Goal: Information Seeking & Learning: Learn about a topic

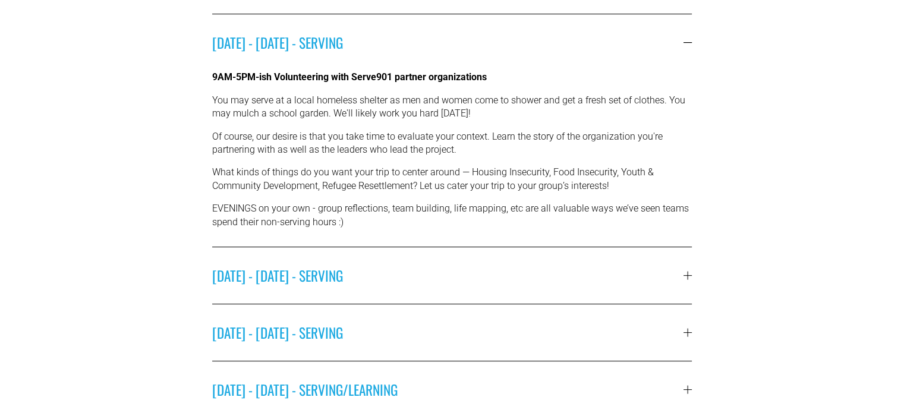
scroll to position [459, 0]
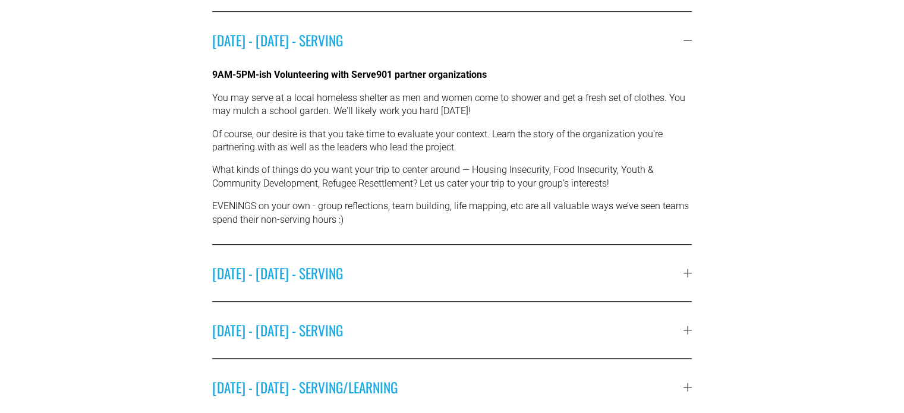
click at [341, 285] on button "TUESDAY - MARCH 17 - SERVING" at bounding box center [452, 273] width 480 height 56
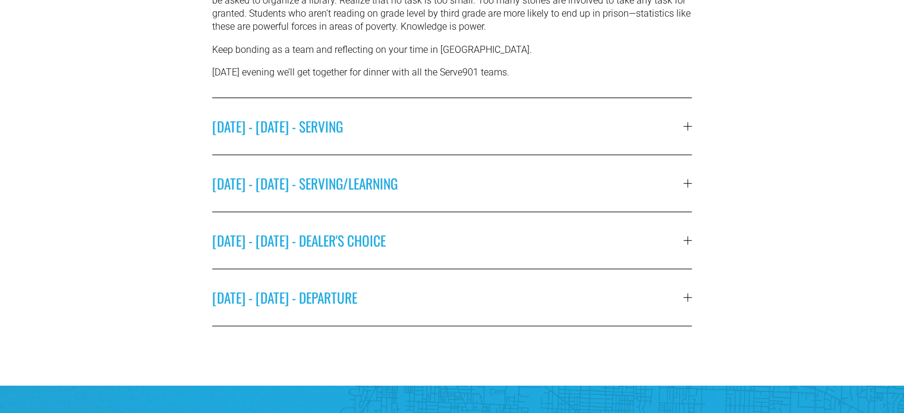
scroll to position [648, 0]
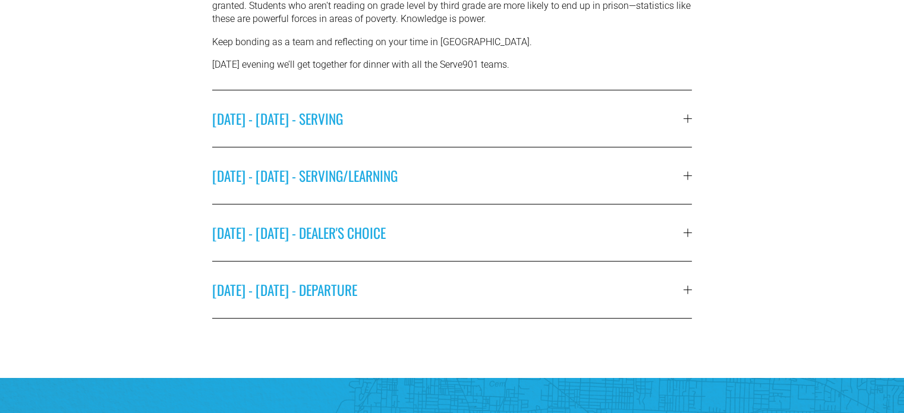
click at [417, 125] on button "WEDNESDAY - MARCH 18 - SERVING" at bounding box center [452, 118] width 480 height 56
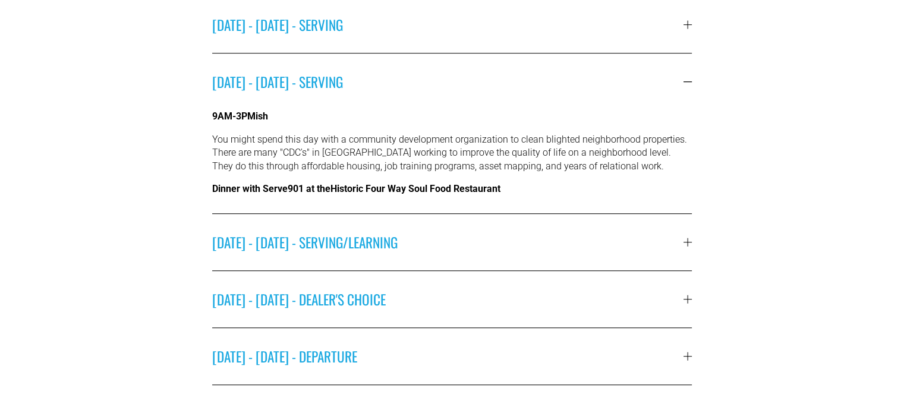
scroll to position [530, 0]
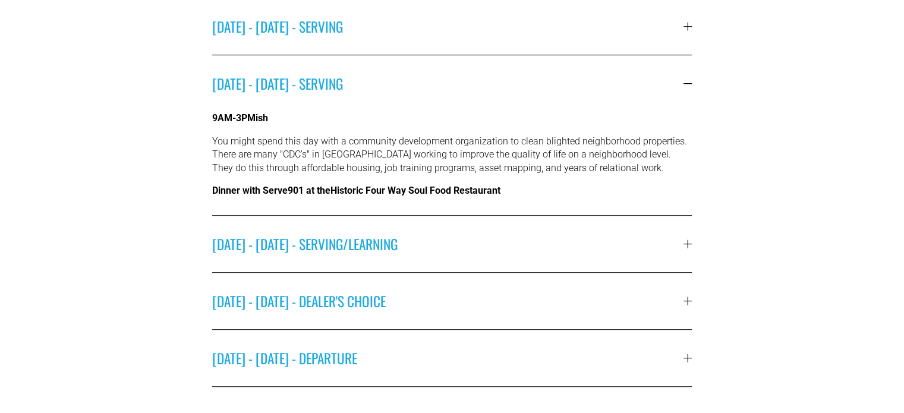
click at [491, 234] on span "THURSDAY - MARCH 19 - SERVING/LEARNING" at bounding box center [448, 244] width 472 height 21
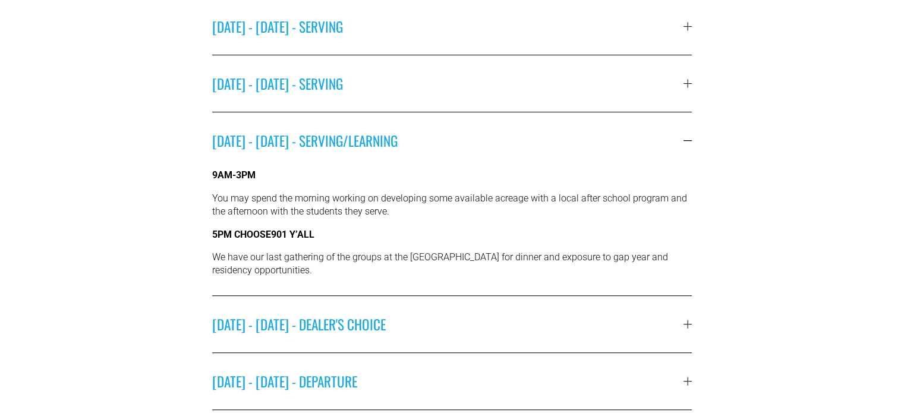
click at [480, 301] on button "FRIDAY - MARCH 20 - DEALER'S CHOICE" at bounding box center [452, 324] width 480 height 56
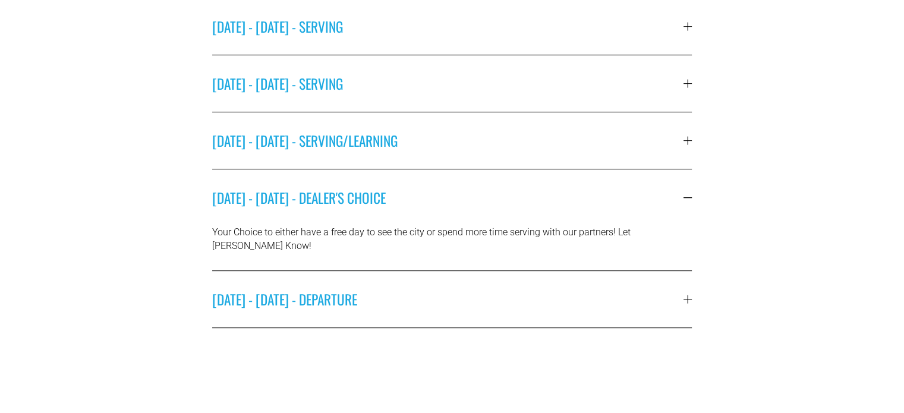
click at [485, 289] on span "SATURDAY - MARCH 21 - DEPARTURE" at bounding box center [448, 299] width 472 height 21
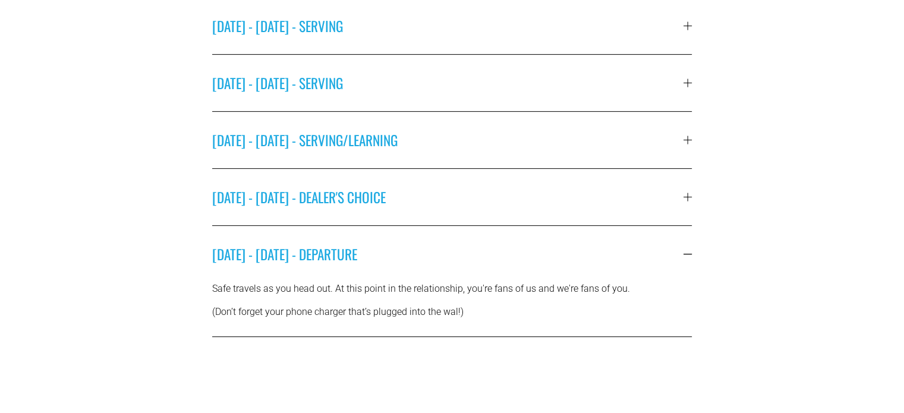
scroll to position [528, 0]
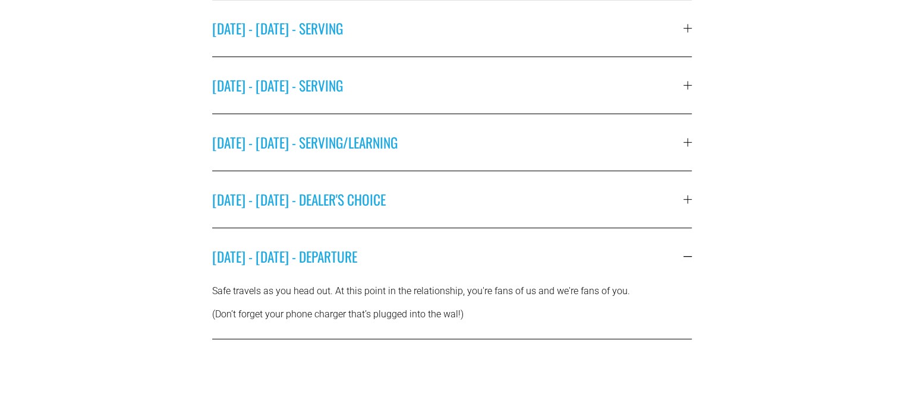
click at [523, 189] on span "FRIDAY - MARCH 20 - DEALER'S CHOICE" at bounding box center [448, 199] width 472 height 21
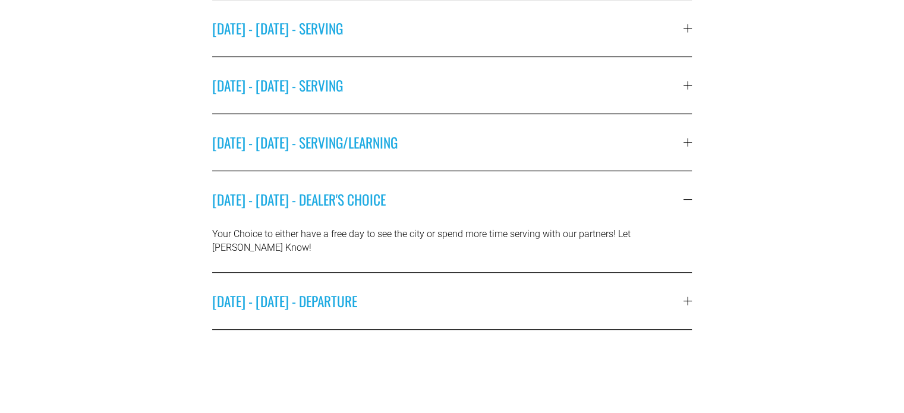
click at [534, 143] on span "THURSDAY - MARCH 19 - SERVING/LEARNING" at bounding box center [448, 142] width 472 height 21
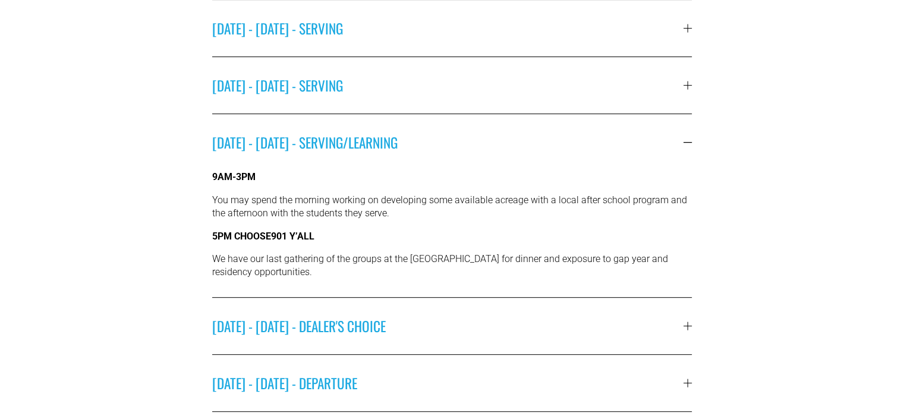
click at [601, 95] on button "WEDNESDAY - MARCH 18 - SERVING" at bounding box center [452, 85] width 480 height 56
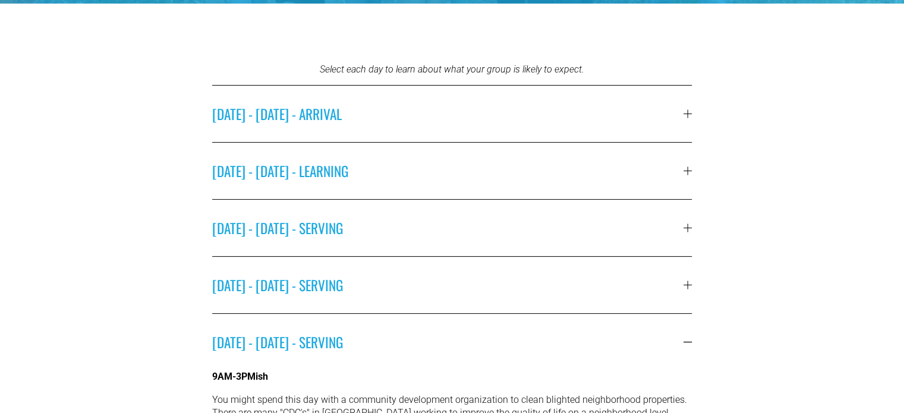
scroll to position [273, 0]
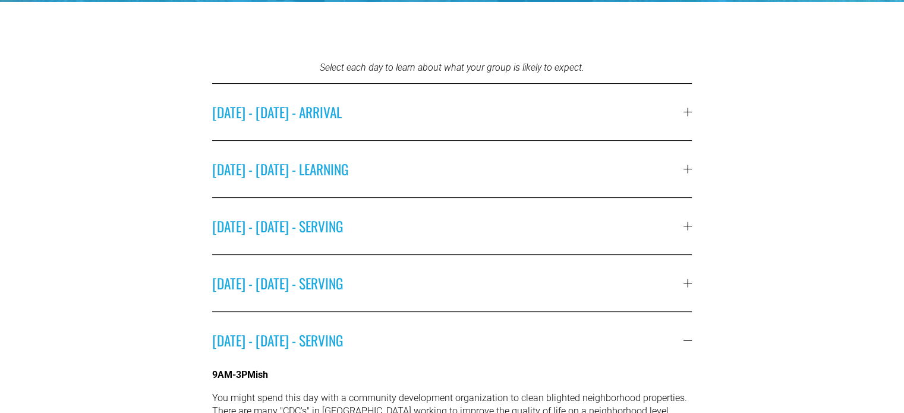
click at [458, 130] on button "SATURDAY - MARCH 14 - ARRIVAL" at bounding box center [452, 112] width 480 height 56
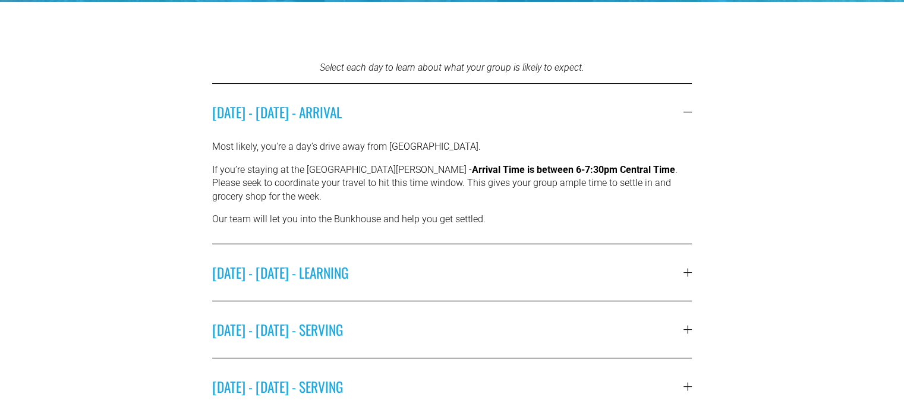
click at [445, 251] on button "SUNDAY - MARCH 15 - LEARNING" at bounding box center [452, 272] width 480 height 56
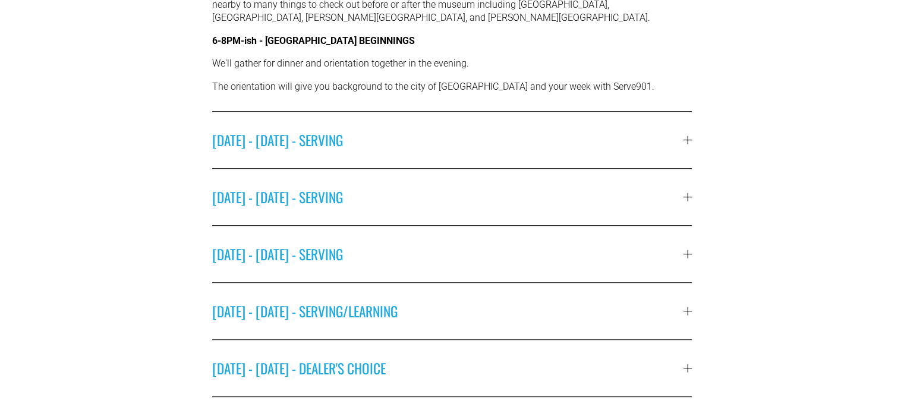
scroll to position [530, 0]
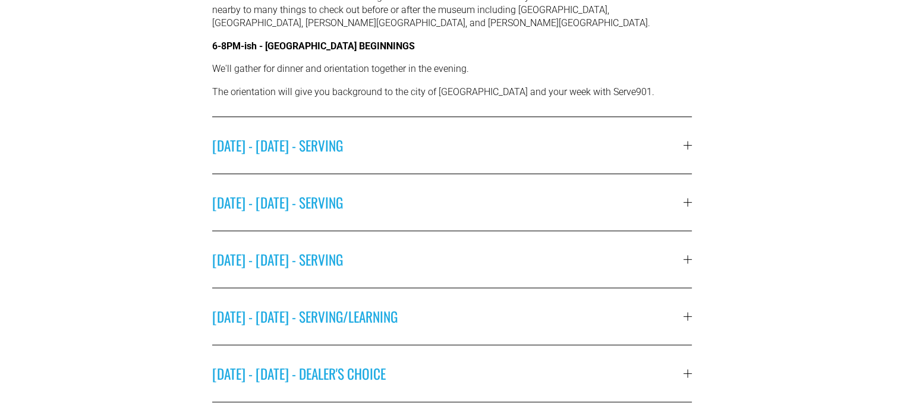
click at [414, 136] on span "MONDAY - MARCH 16 - SERVING" at bounding box center [448, 145] width 472 height 21
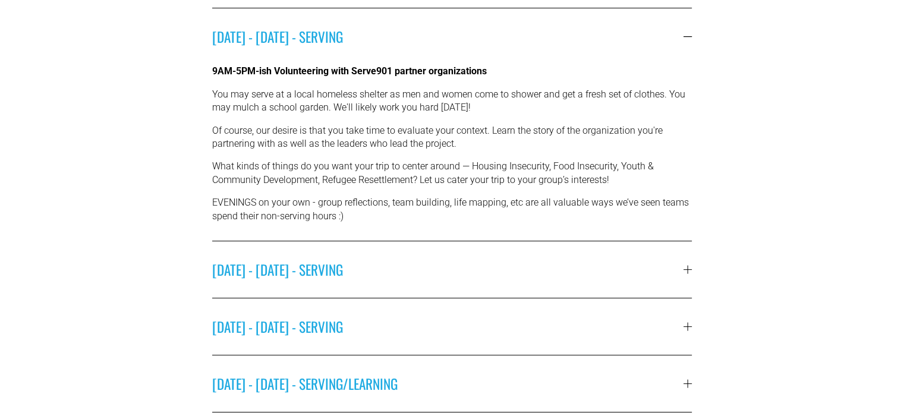
scroll to position [456, 0]
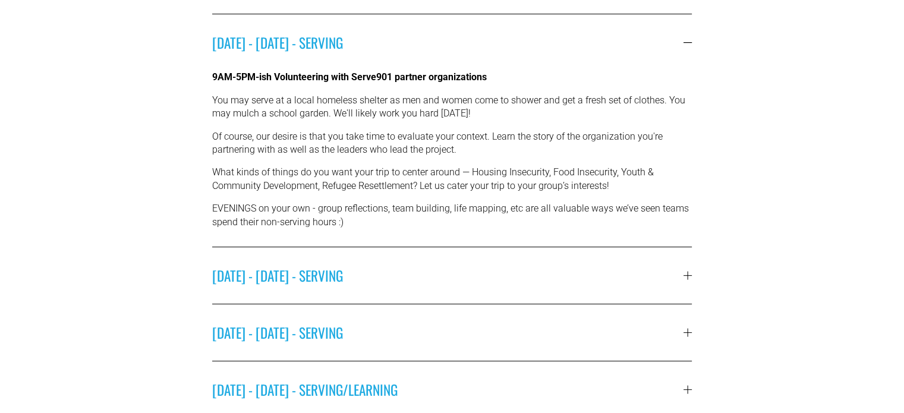
click at [445, 250] on button "TUESDAY - MARCH 17 - SERVING" at bounding box center [452, 275] width 480 height 56
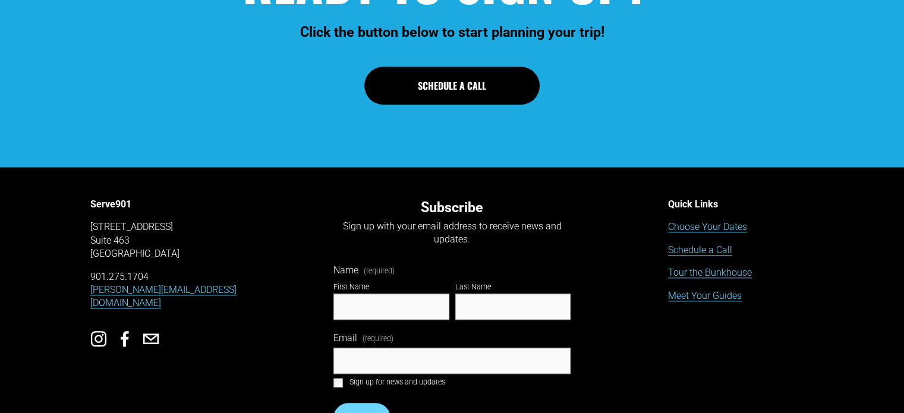
scroll to position [1124, 0]
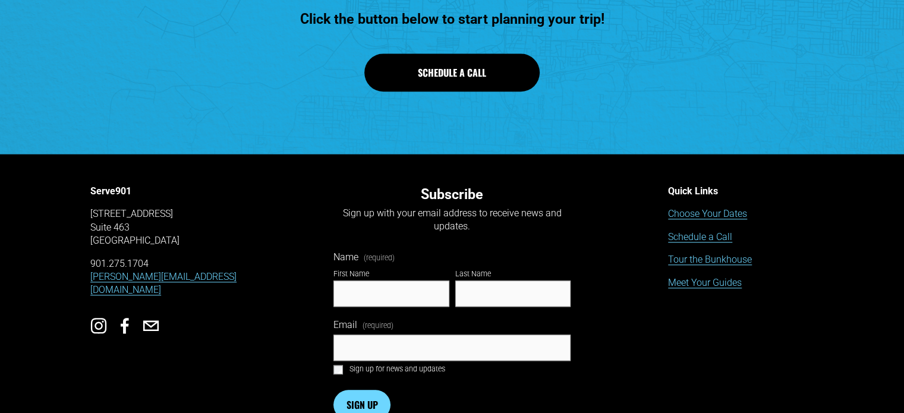
click at [723, 261] on link "Tour the Bunkhouse" at bounding box center [710, 259] width 84 height 13
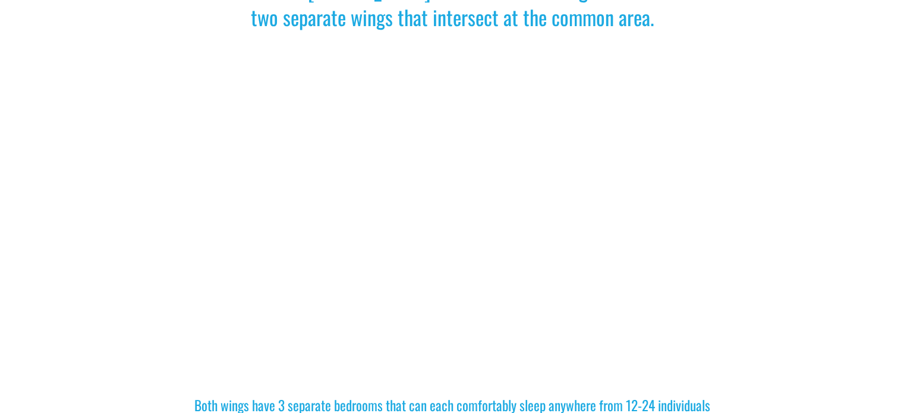
scroll to position [750, 0]
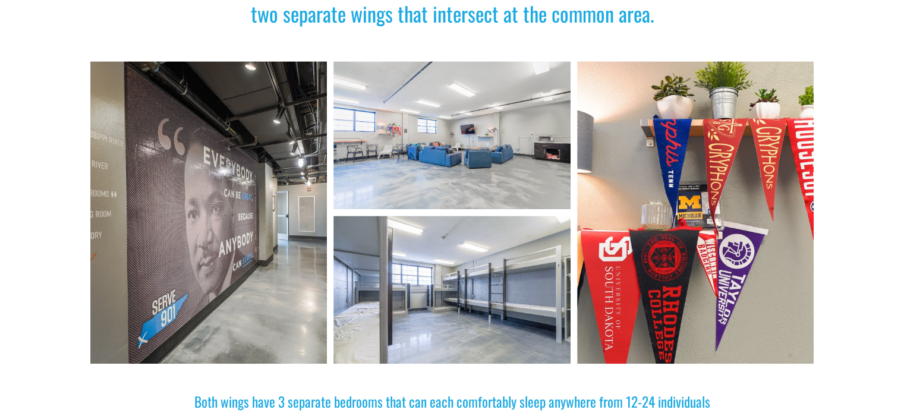
drag, startPoint x: 432, startPoint y: 71, endPoint x: 400, endPoint y: 18, distance: 61.9
click at [400, 18] on div "The St. [PERSON_NAME]’s Bunkhouse is designed with two separate wings that inte…" at bounding box center [452, 279] width 904 height 1230
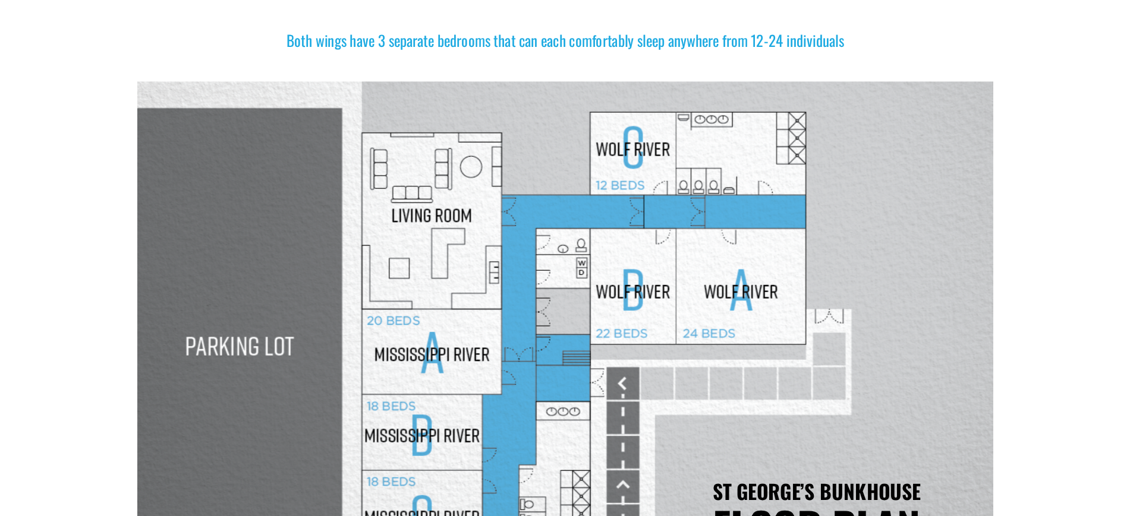
scroll to position [1157, 0]
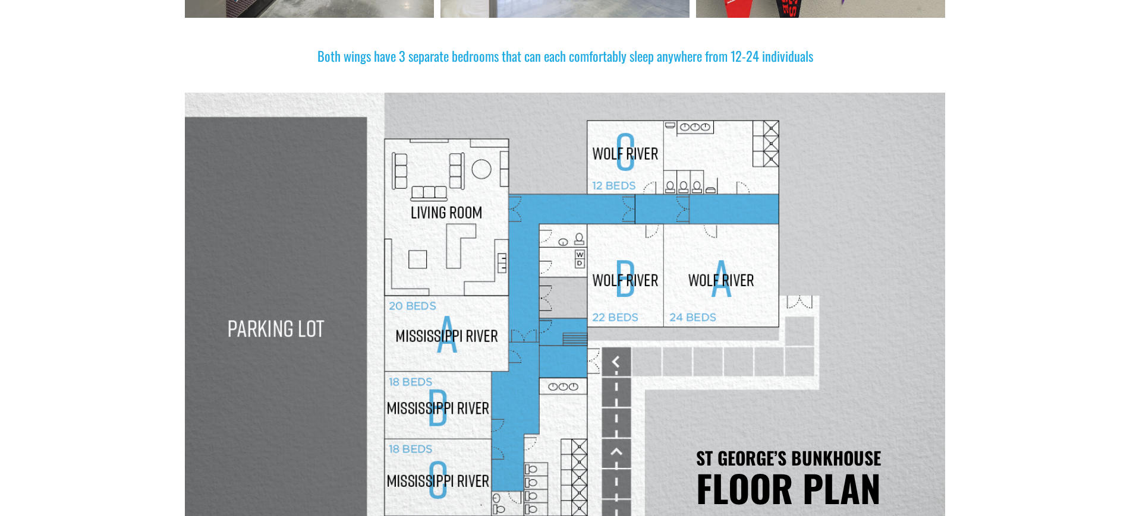
drag, startPoint x: 811, startPoint y: 7, endPoint x: 77, endPoint y: 185, distance: 754.9
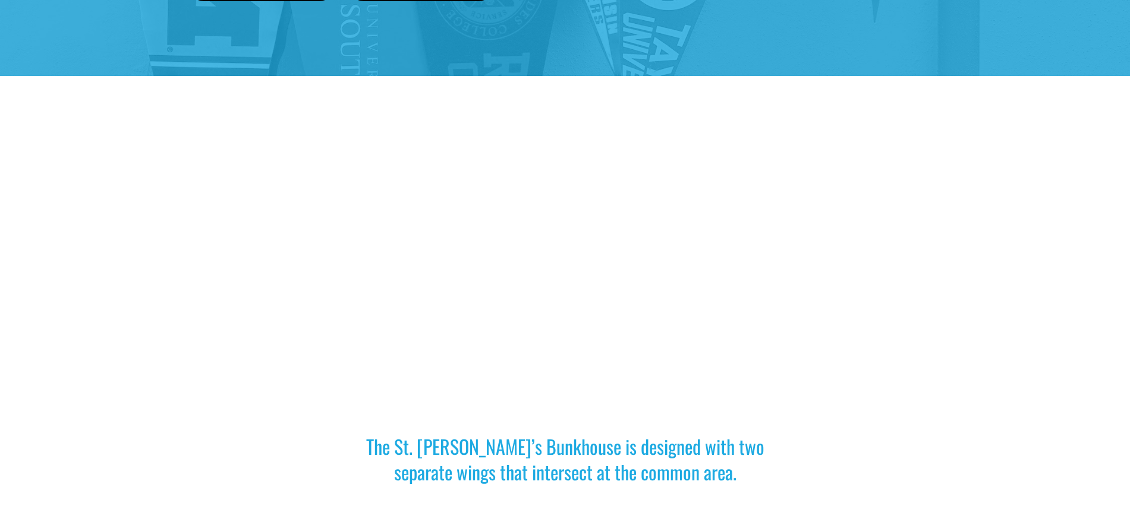
scroll to position [374, 0]
